Goal: Task Accomplishment & Management: Manage account settings

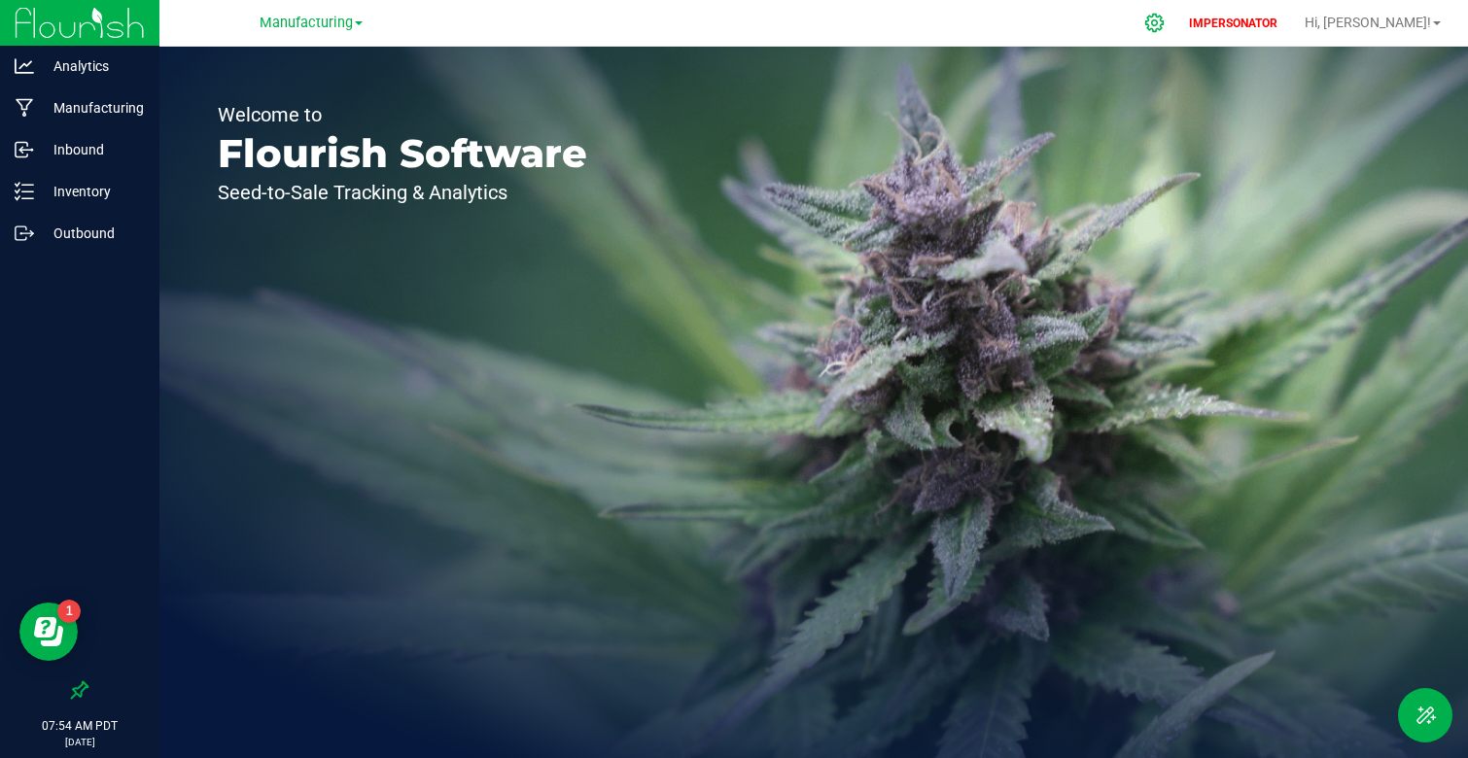
click at [1179, 13] on div at bounding box center [1155, 23] width 49 height 42
click at [1164, 23] on icon at bounding box center [1154, 23] width 18 height 18
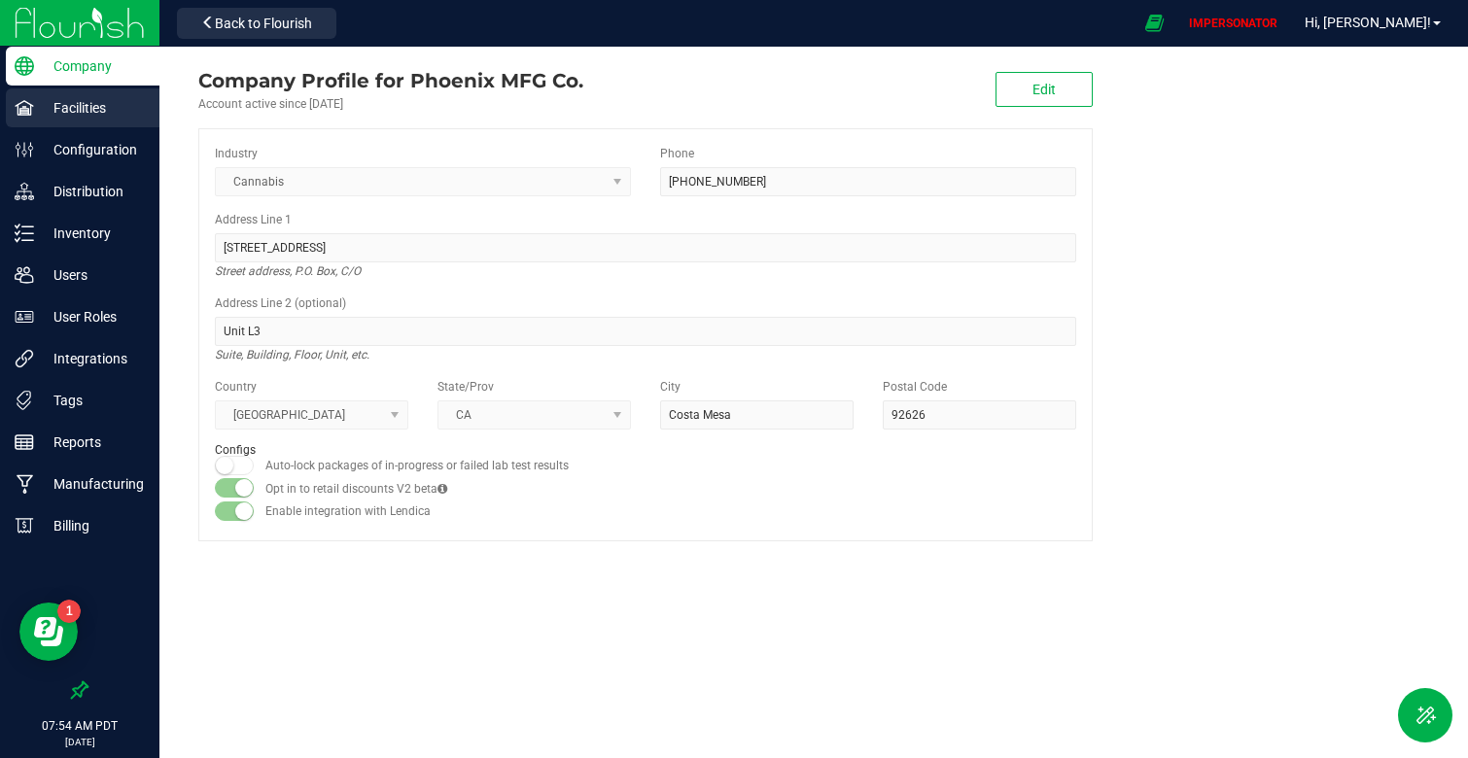
click at [94, 111] on p "Facilities" at bounding box center [92, 107] width 117 height 23
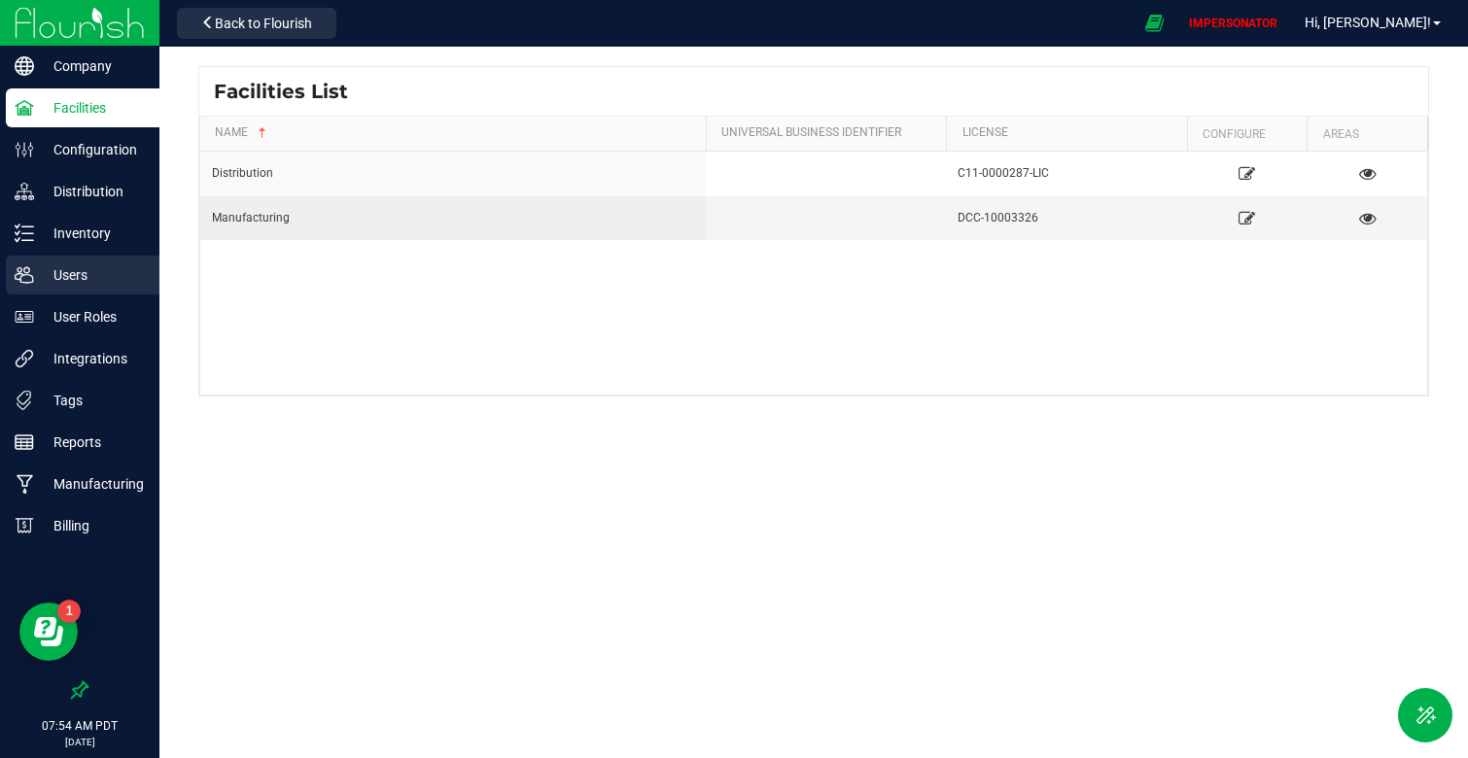
click at [83, 286] on p "Users" at bounding box center [92, 275] width 117 height 23
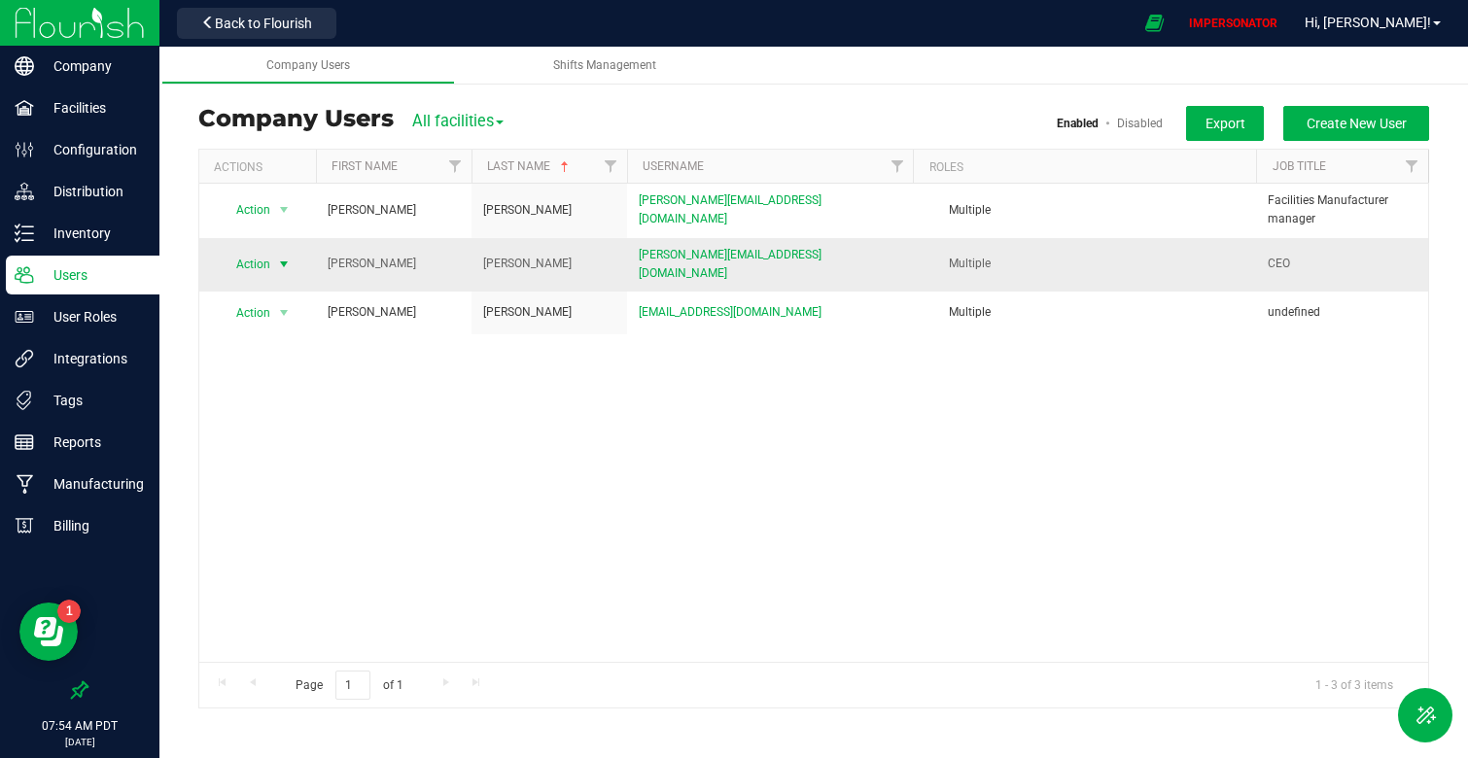
click at [261, 264] on span "Action" at bounding box center [245, 264] width 53 height 27
click at [283, 346] on li "Edit user" at bounding box center [273, 349] width 106 height 29
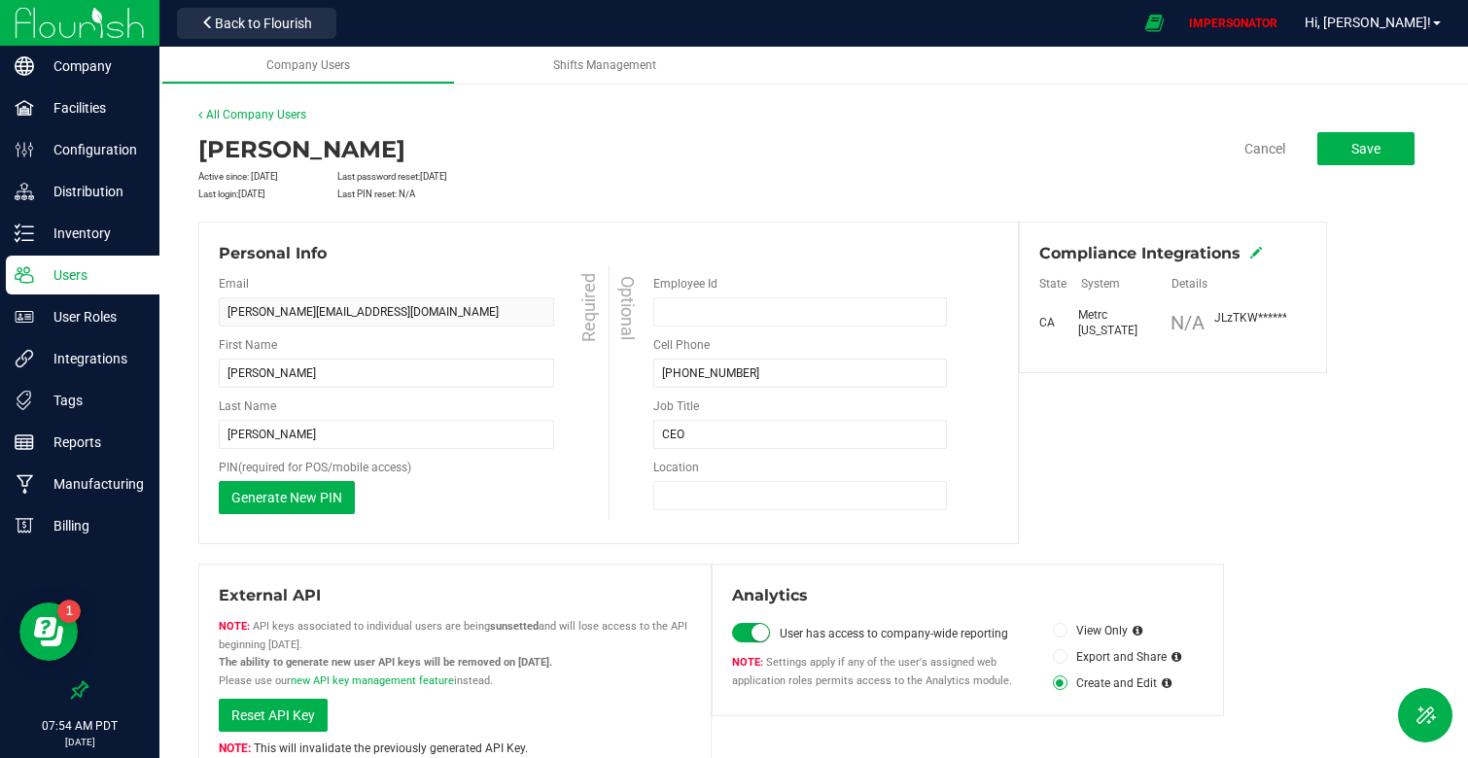
click at [1250, 255] on icon at bounding box center [1256, 253] width 12 height 12
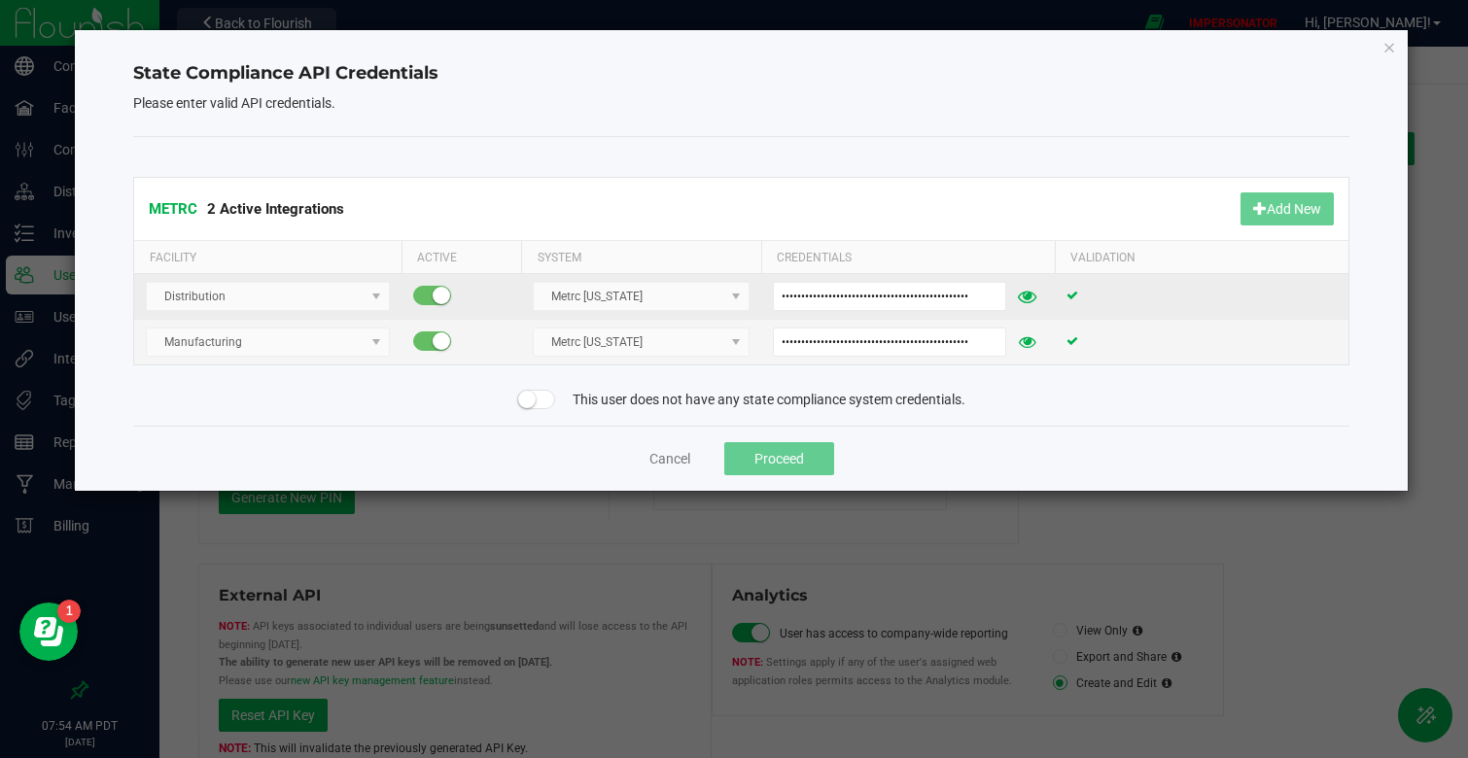
click at [1024, 300] on icon at bounding box center [1027, 297] width 18 height 14
click at [970, 299] on input "JLzTKWEVZIMhBVawgeYB7xrW9yVCmEgnM5d-0pgDxt4YrkiX" at bounding box center [891, 296] width 236 height 29
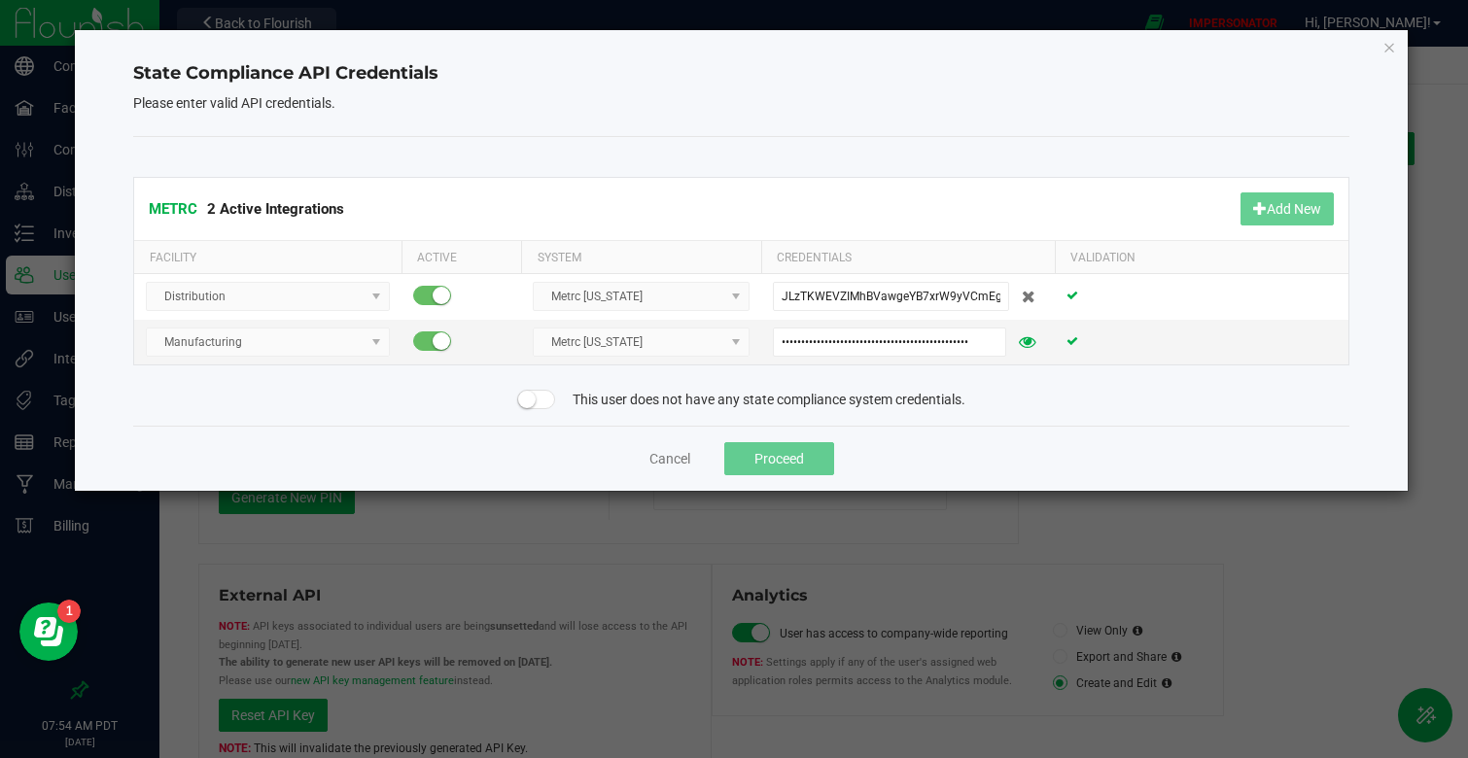
click at [570, 440] on div "Cancel Proceed" at bounding box center [741, 458] width 1216 height 65
click at [1156, 430] on div "Cancel Proceed" at bounding box center [741, 458] width 1216 height 65
click at [1019, 344] on icon at bounding box center [1027, 342] width 18 height 14
click at [991, 438] on div "Cancel Proceed" at bounding box center [741, 458] width 1216 height 65
click at [673, 461] on button "Cancel" at bounding box center [670, 458] width 41 height 19
